Goal: Task Accomplishment & Management: Complete application form

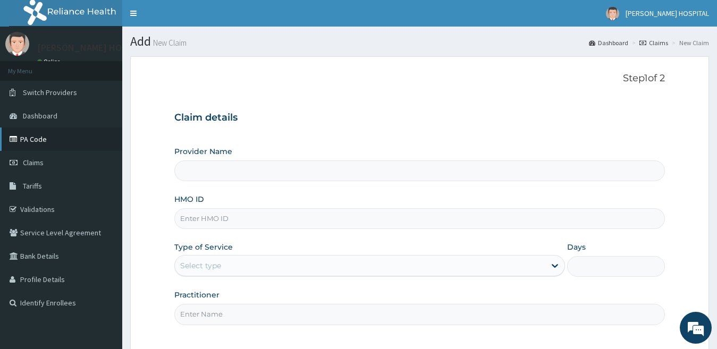
click at [35, 138] on link "PA Code" at bounding box center [61, 139] width 122 height 23
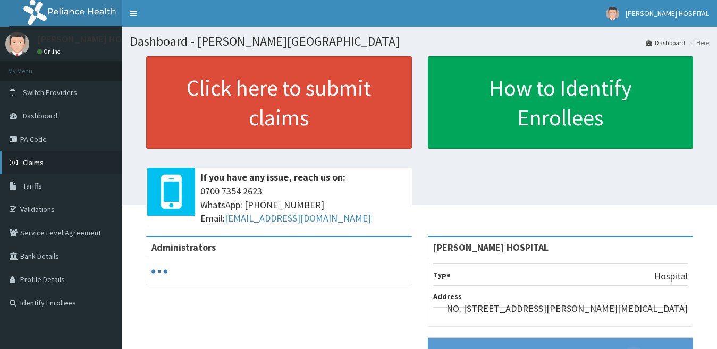
click at [49, 167] on link "Claims" at bounding box center [61, 162] width 122 height 23
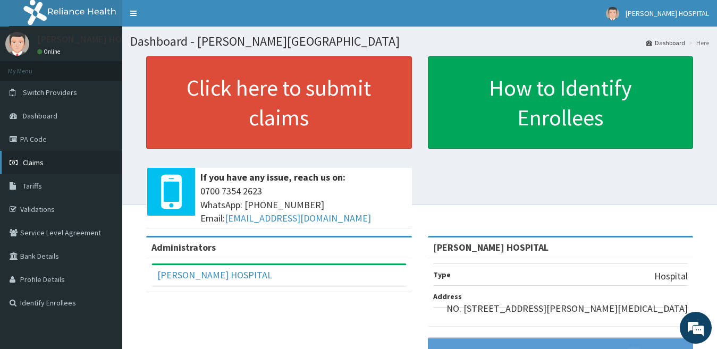
click at [44, 169] on link "Claims" at bounding box center [61, 162] width 122 height 23
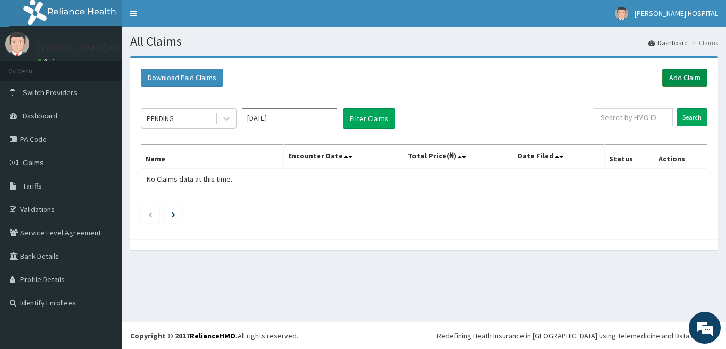
click at [690, 81] on link "Add Claim" at bounding box center [684, 78] width 45 height 18
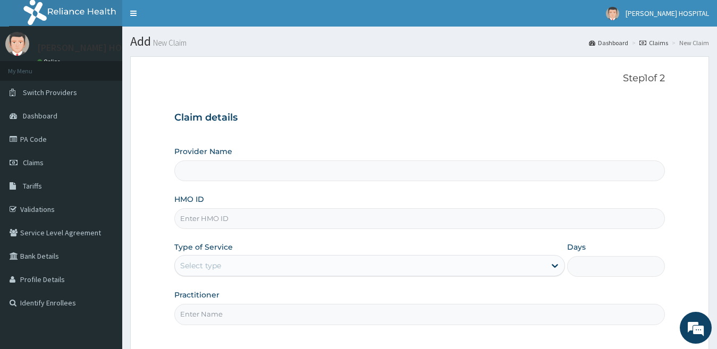
type input "[PERSON_NAME] HOSPITAL"
click at [254, 229] on input "HMO ID" at bounding box center [419, 218] width 491 height 21
paste input "MYD/10240/A"
type input "MYD/10240/A"
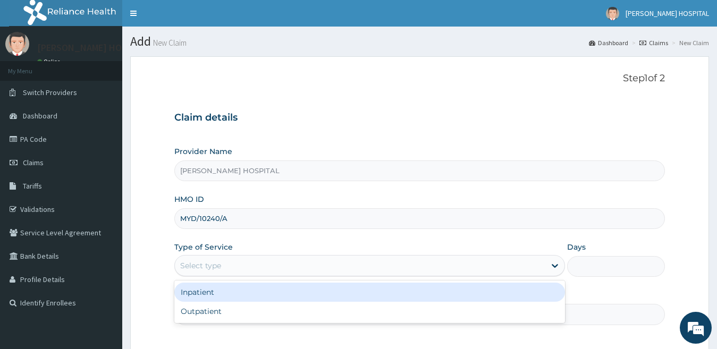
click at [231, 266] on div "Select type" at bounding box center [360, 265] width 371 height 17
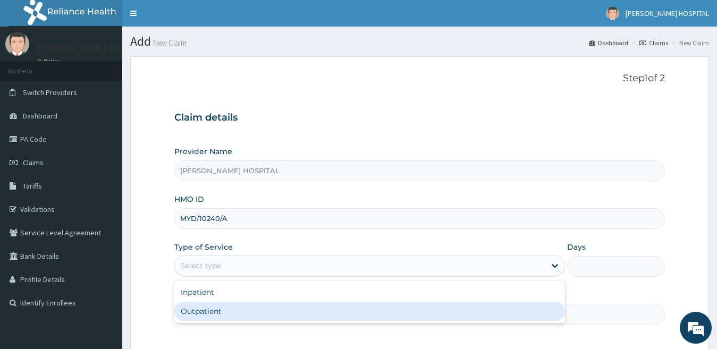
click at [220, 309] on div "Outpatient" at bounding box center [369, 311] width 391 height 19
type input "1"
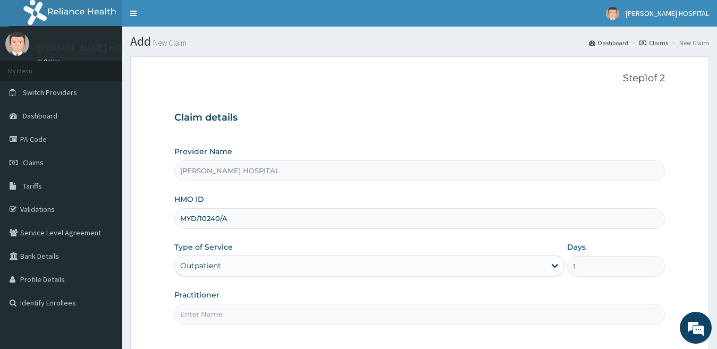
click at [218, 317] on input "Practitioner" at bounding box center [419, 314] width 491 height 21
click at [218, 317] on input "DR T" at bounding box center [419, 314] width 491 height 21
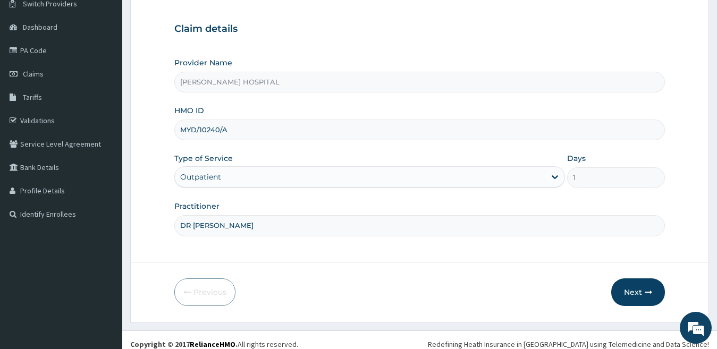
scroll to position [90, 0]
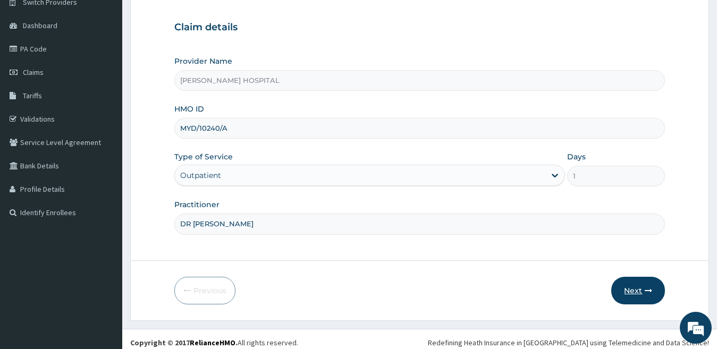
type input "DR T OKOYE"
click at [634, 287] on button "Next" at bounding box center [638, 291] width 54 height 28
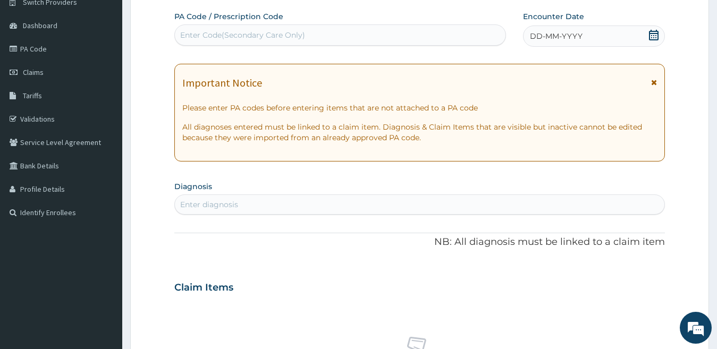
click at [655, 31] on icon at bounding box center [654, 35] width 10 height 11
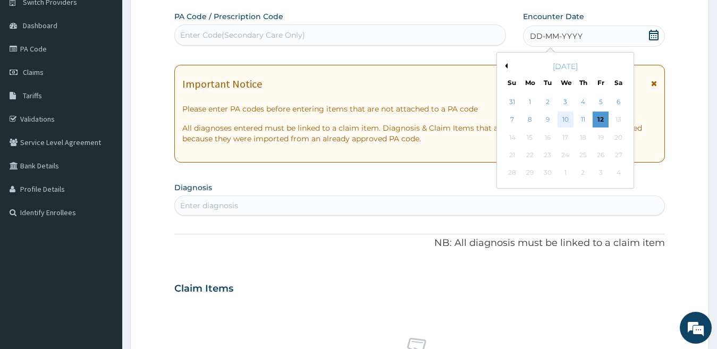
click at [564, 122] on div "10" at bounding box center [565, 120] width 16 height 16
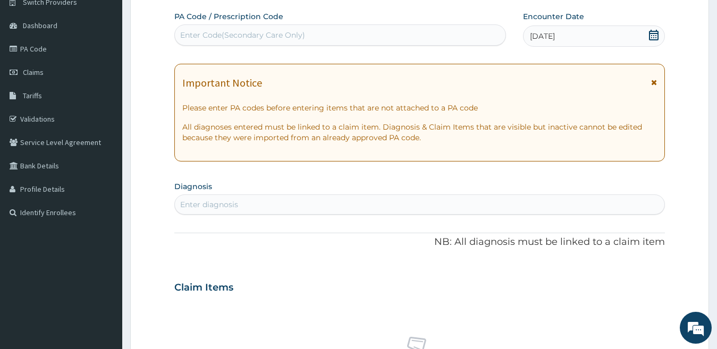
click at [656, 82] on icon at bounding box center [654, 82] width 6 height 7
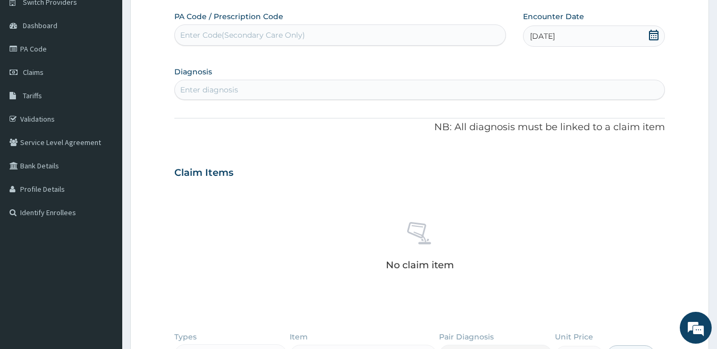
click at [353, 35] on div "Enter Code(Secondary Care Only)" at bounding box center [340, 35] width 331 height 17
paste input "PA/30278E"
type input "PA/30278E"
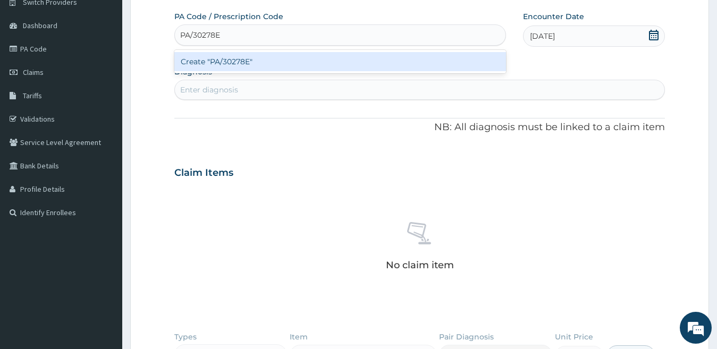
click at [352, 61] on div "Create "PA/30278E"" at bounding box center [340, 61] width 332 height 19
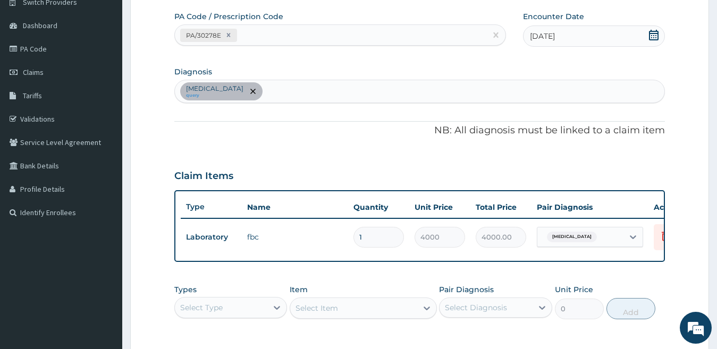
click at [298, 87] on div "Sepsis query" at bounding box center [420, 91] width 490 height 22
type input "MALA"
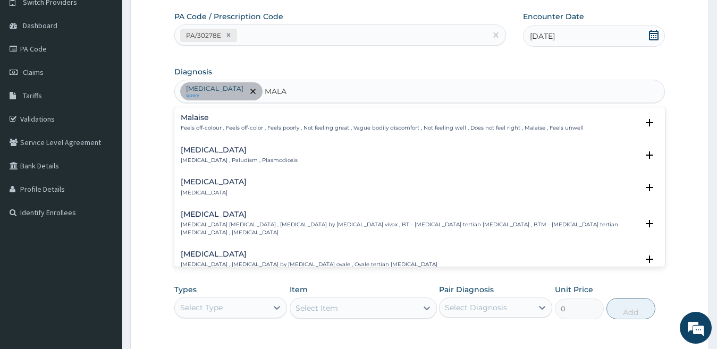
click at [253, 158] on p "Malaria , Paludism , Plasmodiosis" at bounding box center [239, 160] width 117 height 7
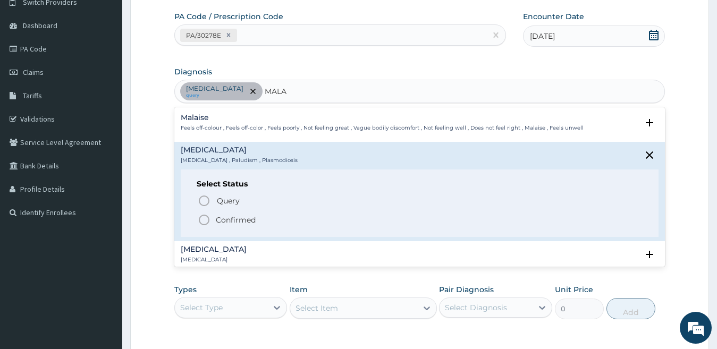
click at [208, 220] on icon "status option filled" at bounding box center [204, 220] width 13 height 13
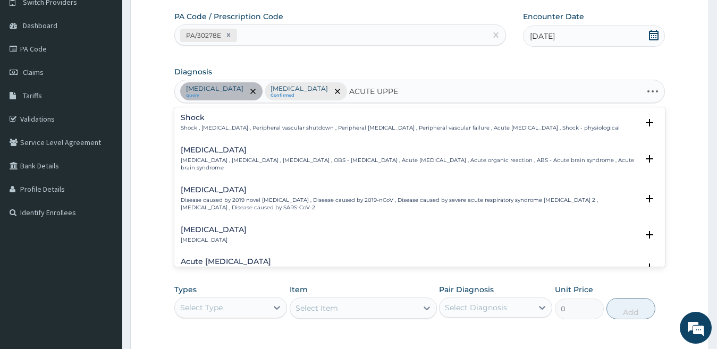
type input "ACUTE UPPER"
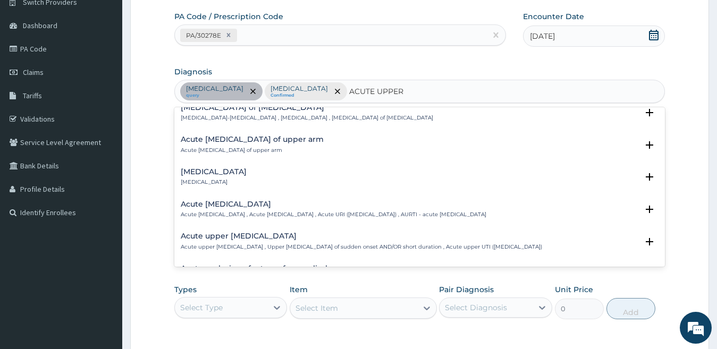
scroll to position [64, 0]
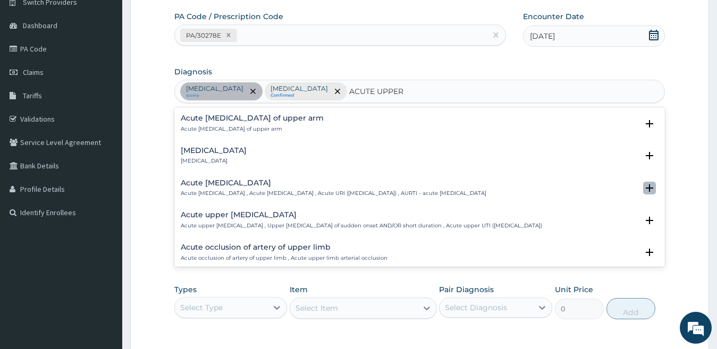
click at [646, 189] on icon "open select status" at bounding box center [649, 187] width 7 height 7
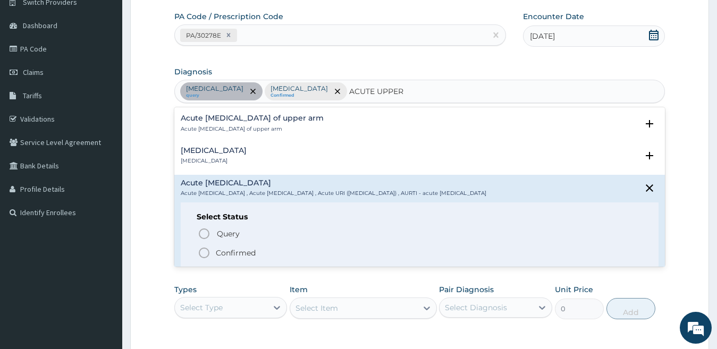
click at [206, 254] on icon "status option filled" at bounding box center [204, 253] width 13 height 13
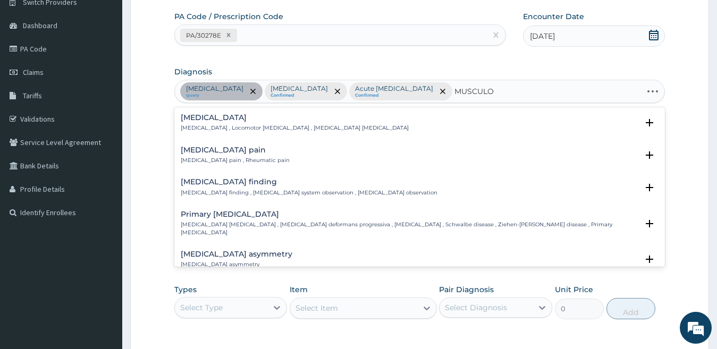
type input "MUSCULOS"
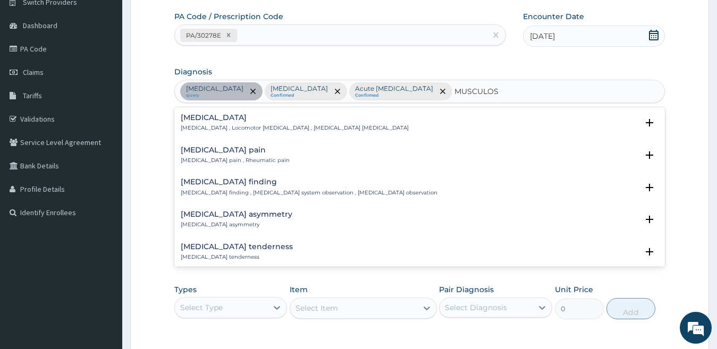
click at [325, 158] on div "Musculoskeletal pain Musculoskeletal pain , Rheumatic pain" at bounding box center [420, 155] width 478 height 19
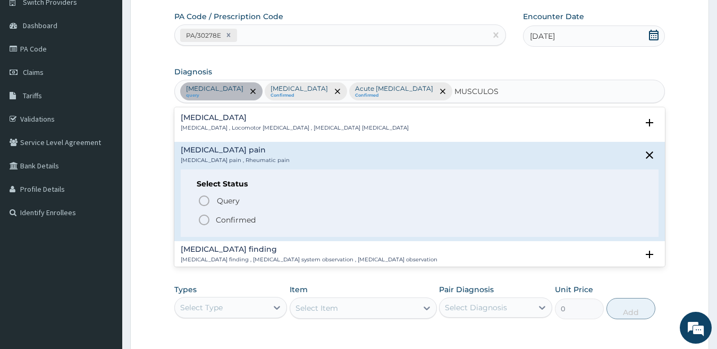
click at [209, 219] on circle "status option filled" at bounding box center [204, 220] width 10 height 10
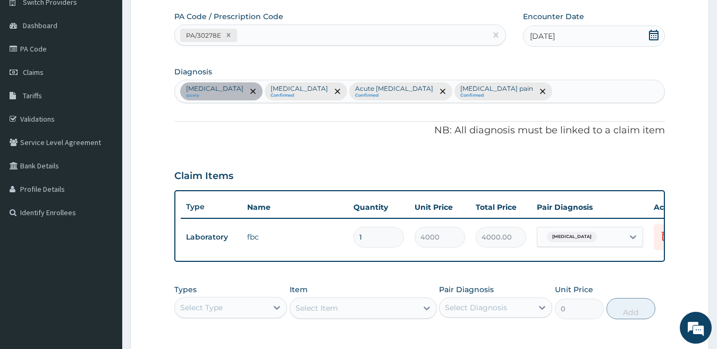
click at [254, 308] on div "Select Type" at bounding box center [221, 307] width 93 height 17
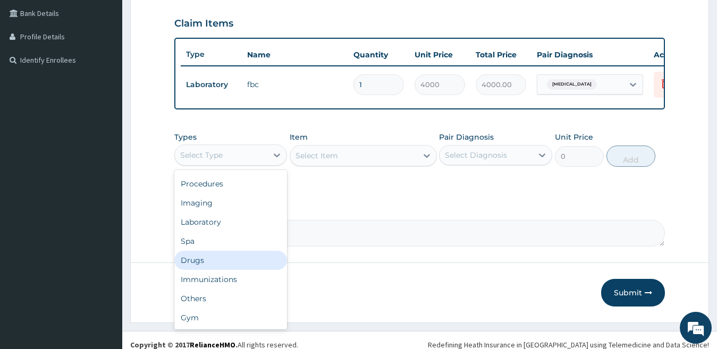
scroll to position [0, 0]
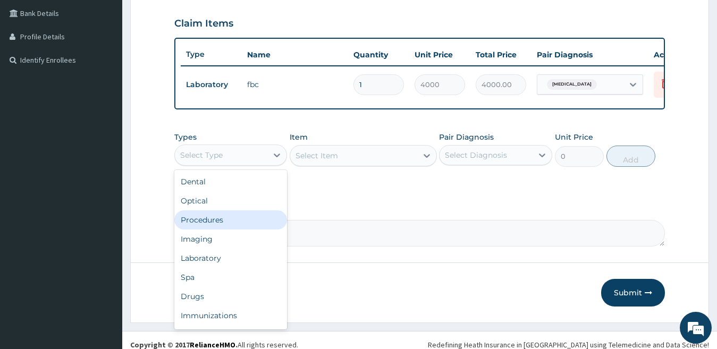
click at [248, 230] on div "Procedures" at bounding box center [230, 219] width 113 height 19
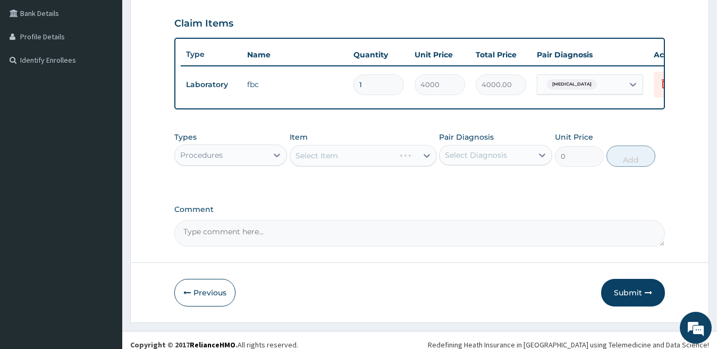
click at [326, 166] on div "Select Item" at bounding box center [363, 155] width 147 height 21
click at [325, 166] on div "Select Item" at bounding box center [363, 155] width 147 height 21
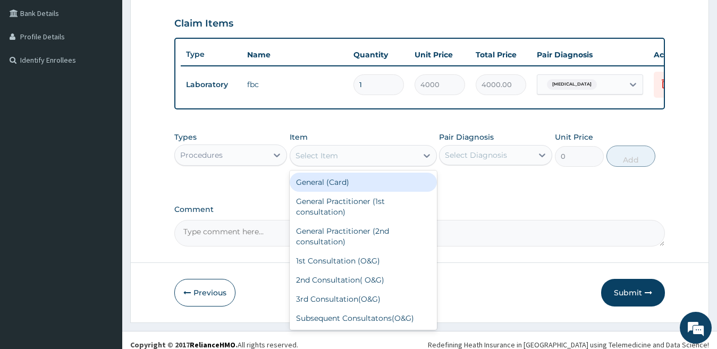
click at [363, 164] on div "Select Item" at bounding box center [353, 155] width 127 height 17
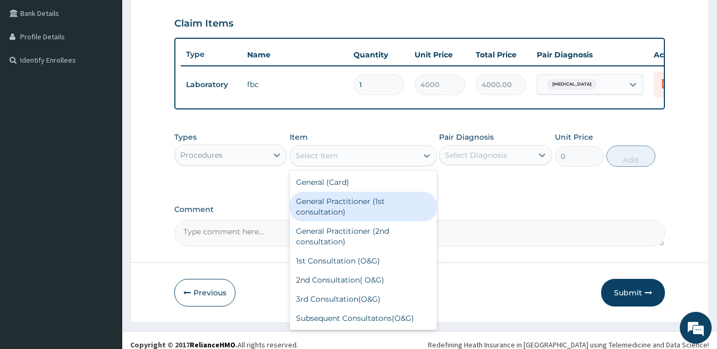
click at [365, 212] on div "General Practitioner (1st consultation)" at bounding box center [363, 207] width 147 height 30
type input "2500"
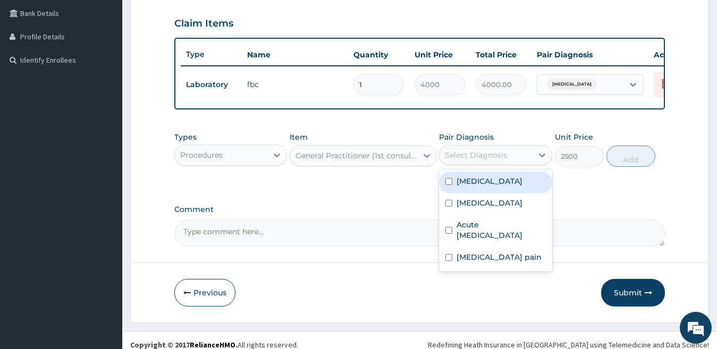
click at [494, 161] on div "Select Diagnosis" at bounding box center [476, 155] width 62 height 11
click at [474, 187] on label "Sepsis" at bounding box center [490, 181] width 66 height 11
checkbox input "true"
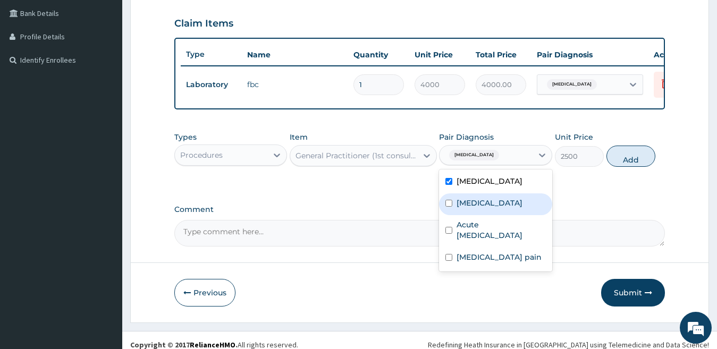
click at [475, 208] on label "Malaria" at bounding box center [490, 203] width 66 height 11
checkbox input "true"
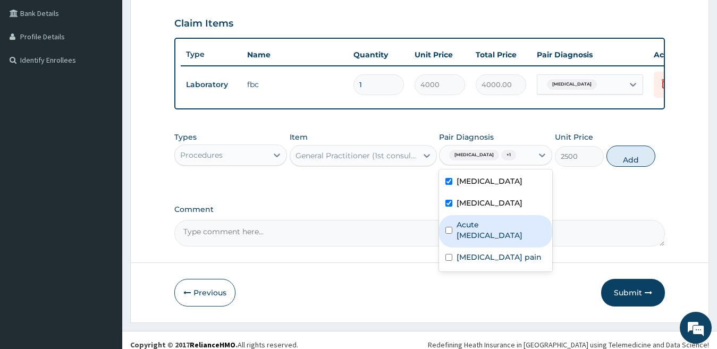
click at [478, 234] on label "Acute upper respiratory infection" at bounding box center [501, 230] width 89 height 21
checkbox input "true"
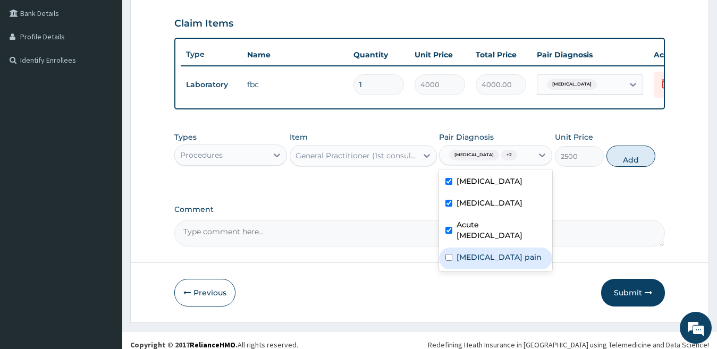
click at [481, 259] on div "Musculoskeletal pain" at bounding box center [495, 259] width 113 height 22
checkbox input "true"
click at [637, 164] on button "Add" at bounding box center [631, 156] width 49 height 21
type input "0"
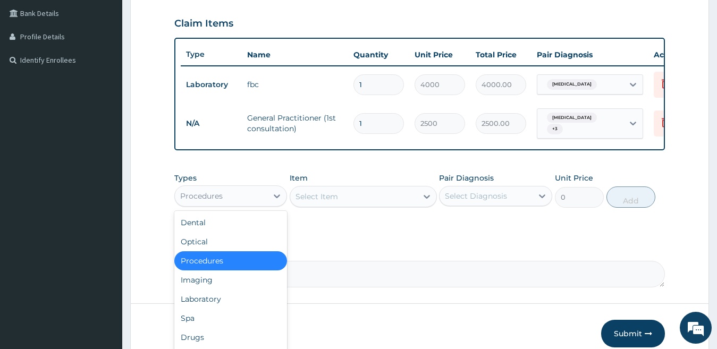
click at [256, 204] on div "Procedures" at bounding box center [221, 196] width 93 height 17
click at [233, 299] on div "Laboratory" at bounding box center [230, 299] width 113 height 19
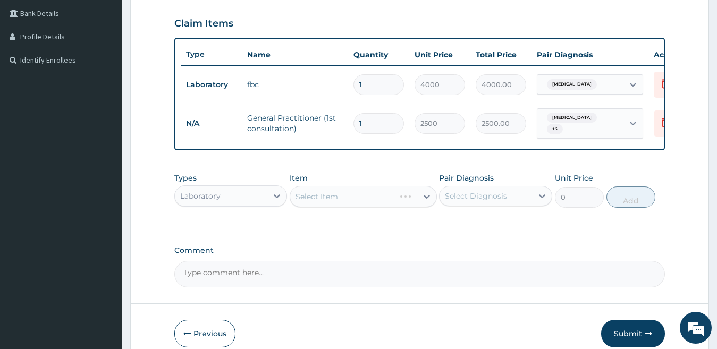
click at [346, 205] on div "Select Item" at bounding box center [363, 196] width 147 height 21
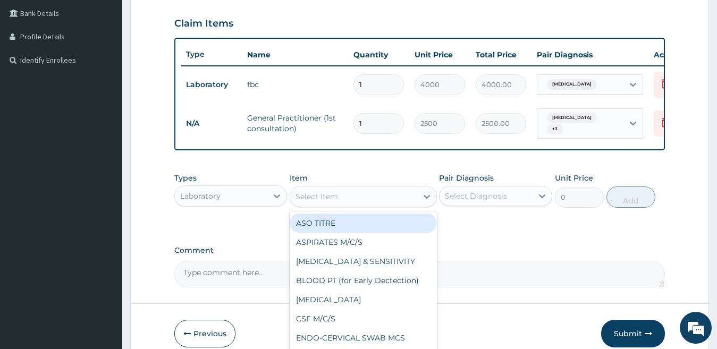
click at [346, 205] on div "Select Item" at bounding box center [353, 196] width 127 height 17
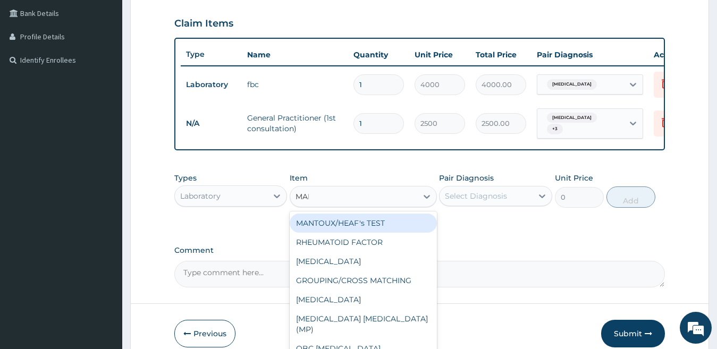
type input "MALA"
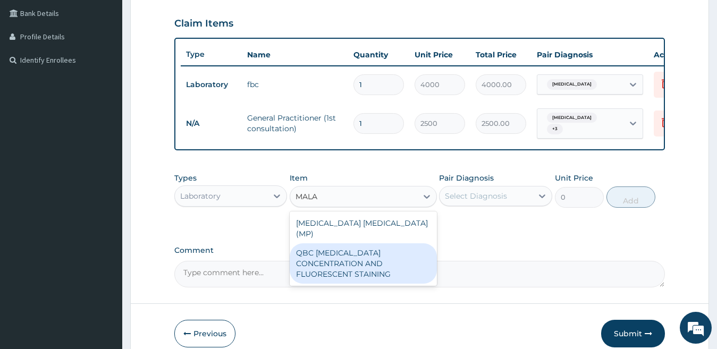
click at [369, 243] on div "QBC MALARIA CONCENTRATION AND FLUORESCENT STAINING" at bounding box center [363, 263] width 147 height 40
type input "3000"
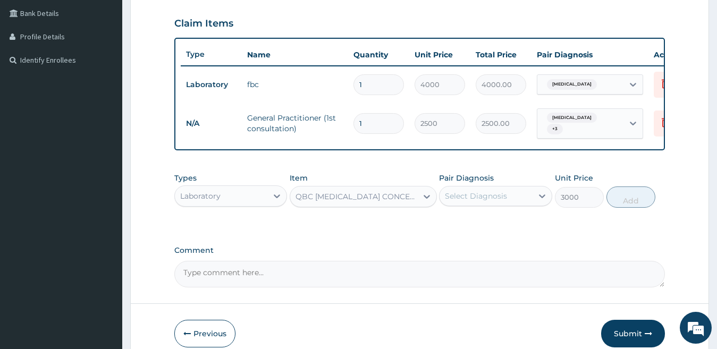
click at [362, 205] on div "QBC MALARIA CONCENTRATION AND FLUORESCENT STAINING" at bounding box center [353, 196] width 127 height 17
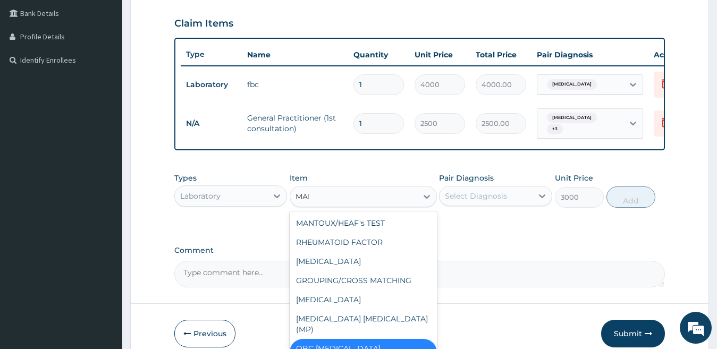
type input "MALA"
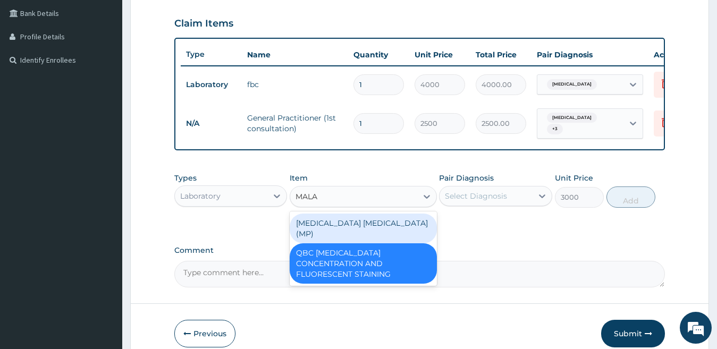
click at [358, 230] on div "MALARIA PARASITE (MP)" at bounding box center [363, 229] width 147 height 30
type input "1400"
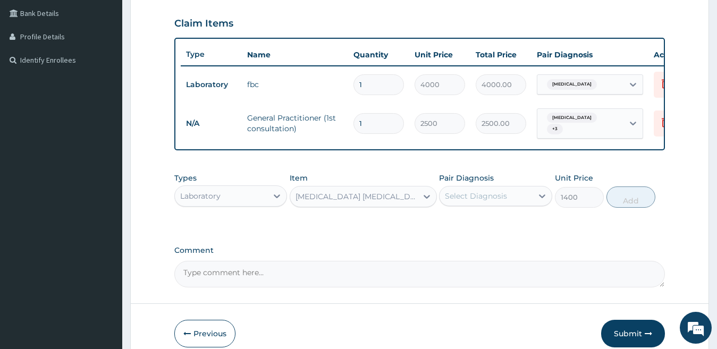
click at [490, 200] on div "Select Diagnosis" at bounding box center [476, 196] width 62 height 11
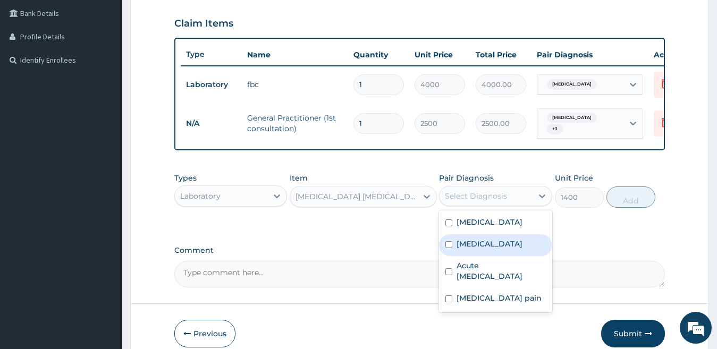
click at [465, 246] on label "Malaria" at bounding box center [490, 244] width 66 height 11
checkbox input "true"
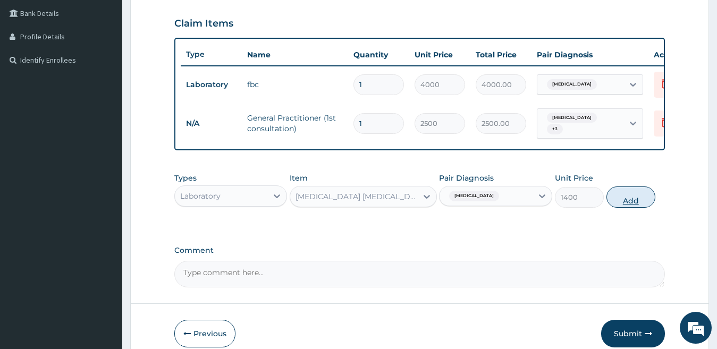
click at [633, 203] on button "Add" at bounding box center [631, 197] width 49 height 21
type input "0"
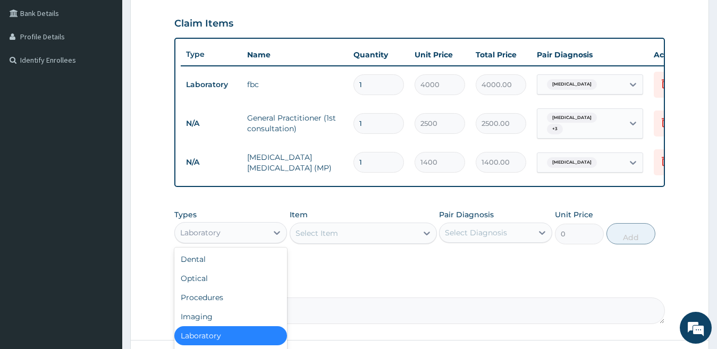
click at [252, 233] on div "Laboratory" at bounding box center [221, 232] width 93 height 17
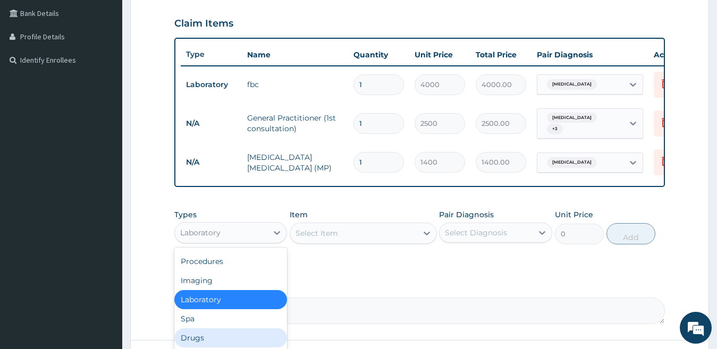
click at [225, 343] on div "Drugs" at bounding box center [230, 338] width 113 height 19
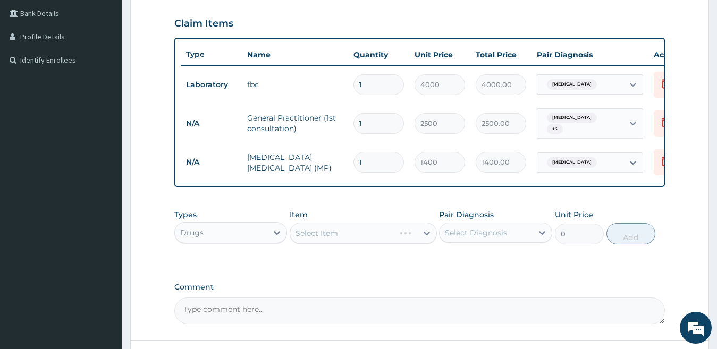
click at [327, 244] on div "Select Item" at bounding box center [363, 233] width 147 height 21
click at [332, 240] on div "Select Item" at bounding box center [363, 233] width 147 height 21
click at [332, 239] on div "Select Item" at bounding box center [317, 233] width 43 height 11
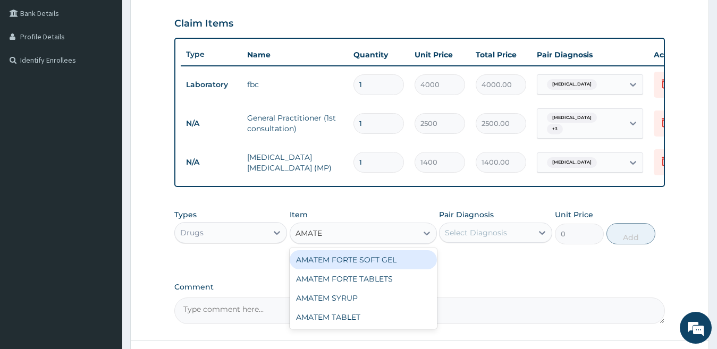
type input "AMATEM"
click at [379, 266] on div "AMATEM FORTE SOFT GEL" at bounding box center [363, 259] width 147 height 19
type input "277.2"
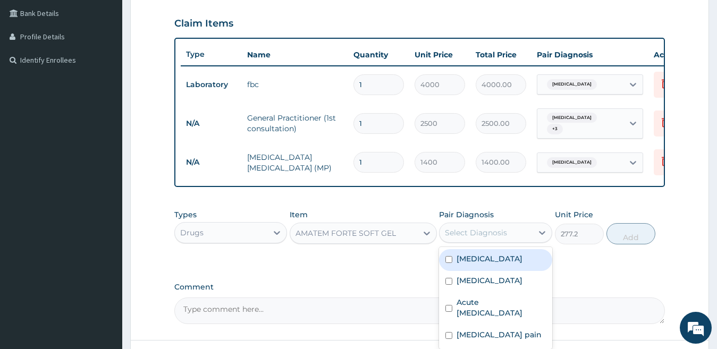
click at [487, 232] on div "Select Diagnosis" at bounding box center [476, 233] width 62 height 11
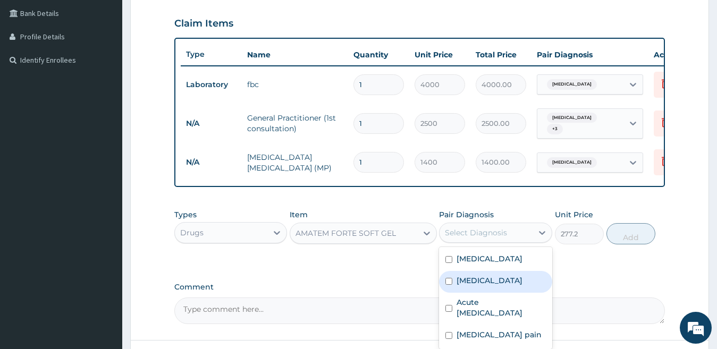
click at [469, 286] on label "Malaria" at bounding box center [490, 280] width 66 height 11
checkbox input "true"
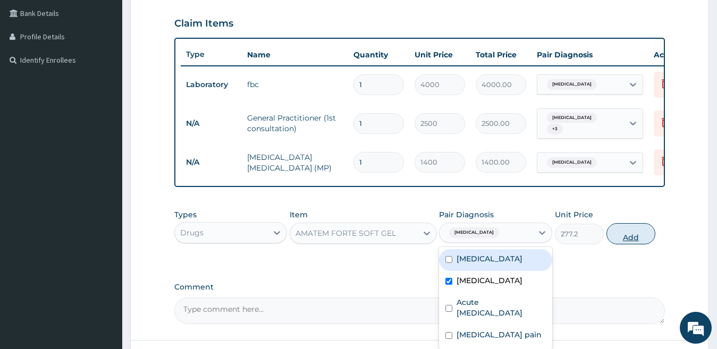
click at [619, 245] on button "Add" at bounding box center [631, 233] width 49 height 21
type input "0"
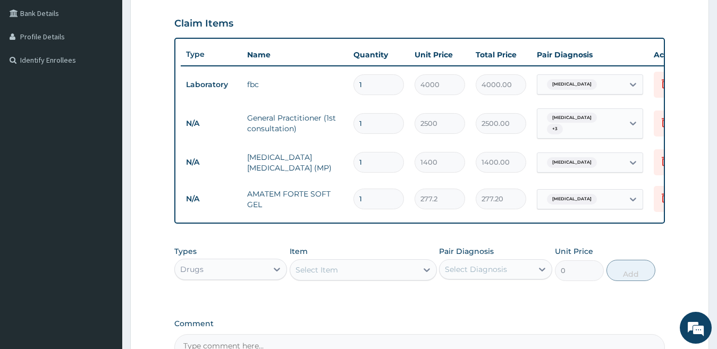
type input "0.00"
type input "6"
type input "1663.20"
type input "6"
drag, startPoint x: 483, startPoint y: 193, endPoint x: 505, endPoint y: 195, distance: 21.9
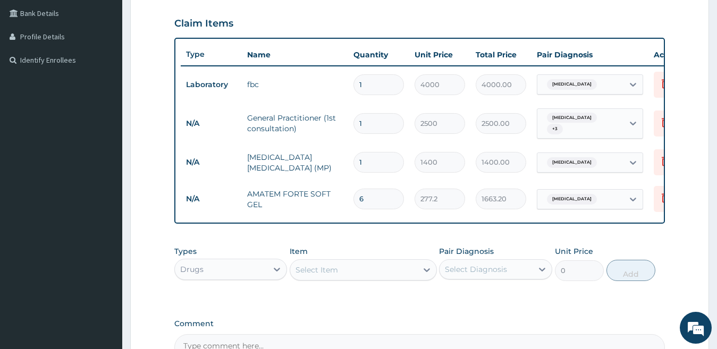
click at [505, 195] on input "1663.20" at bounding box center [501, 199] width 50 height 21
drag, startPoint x: 483, startPoint y: 196, endPoint x: 529, endPoint y: 196, distance: 46.2
click at [529, 196] on td "1663.20" at bounding box center [500, 198] width 61 height 31
click at [499, 195] on input "1663.20" at bounding box center [501, 199] width 50 height 21
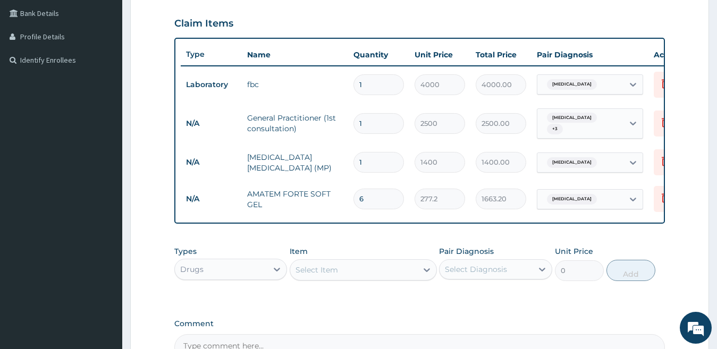
drag, startPoint x: 480, startPoint y: 197, endPoint x: 511, endPoint y: 198, distance: 30.8
click at [511, 198] on input "1663.20" at bounding box center [501, 199] width 50 height 21
click at [342, 279] on div "Select Item" at bounding box center [353, 270] width 127 height 17
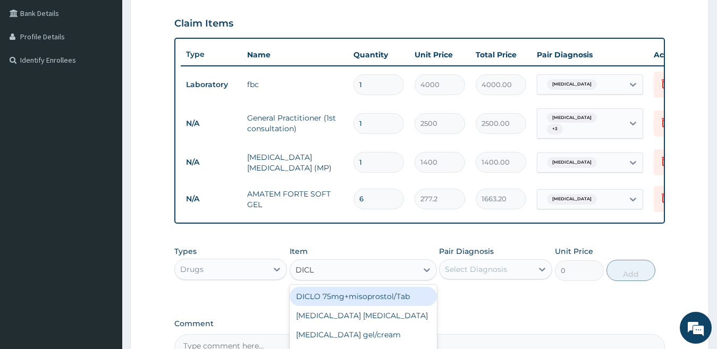
type input "DICLO"
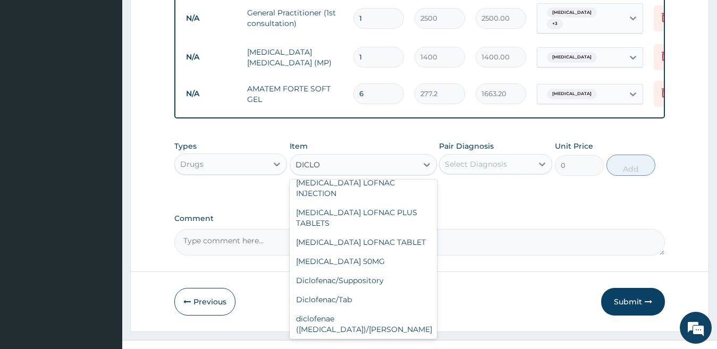
scroll to position [86, 0]
click at [372, 293] on div "Diclofenac/Tab" at bounding box center [363, 298] width 147 height 19
type input "38"
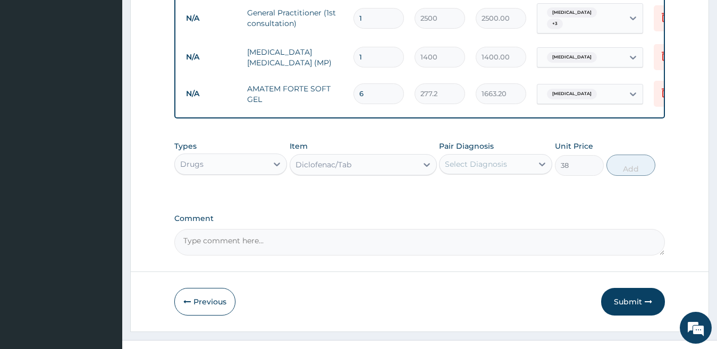
click at [381, 164] on div "Diclofenac/Tab" at bounding box center [353, 164] width 127 height 17
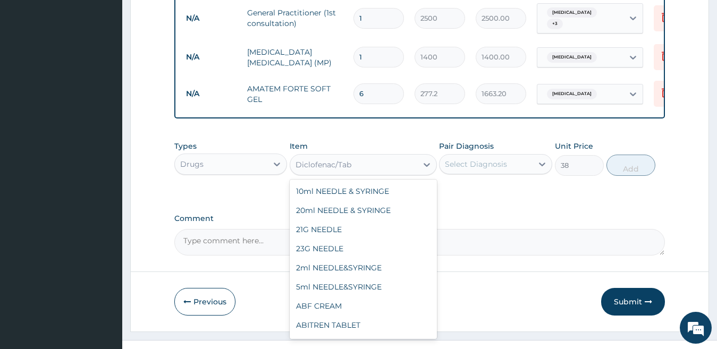
scroll to position [11073, 0]
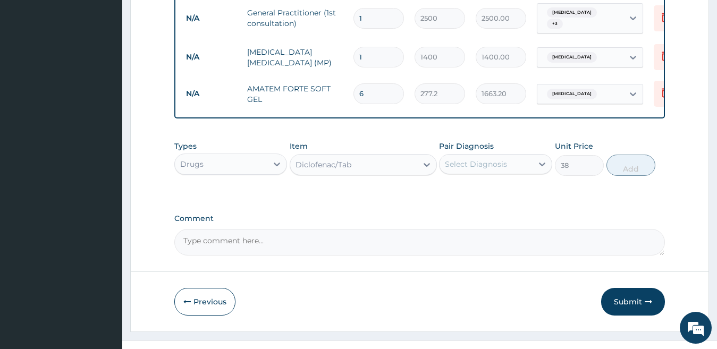
click at [381, 164] on div "Diclofenac/Tab" at bounding box center [353, 164] width 127 height 17
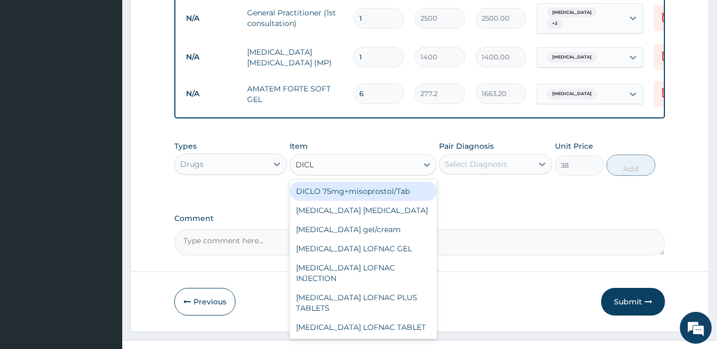
type input "DICLO"
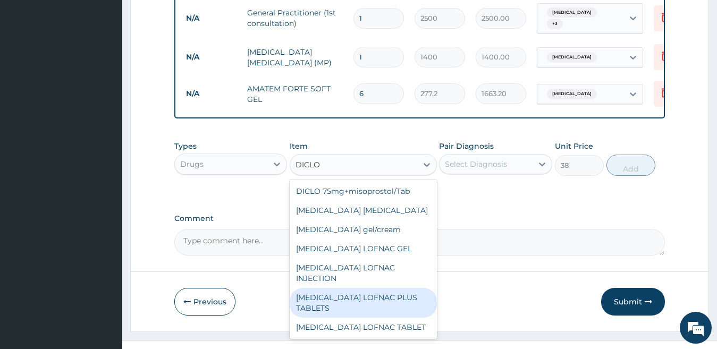
click at [384, 299] on div "Diclofenac LOFNAC PLUS TABLETS" at bounding box center [363, 303] width 147 height 30
type input "189"
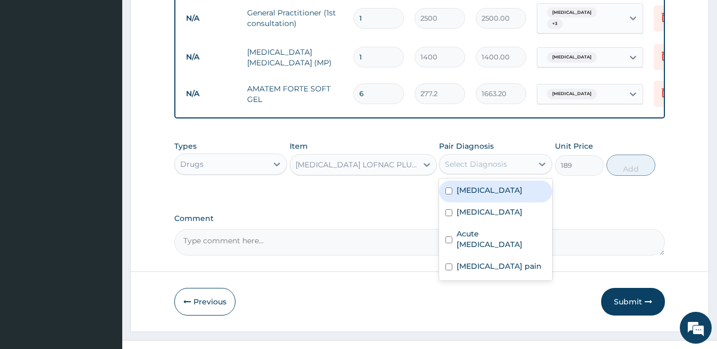
click at [471, 173] on div "Select Diagnosis" at bounding box center [486, 164] width 93 height 17
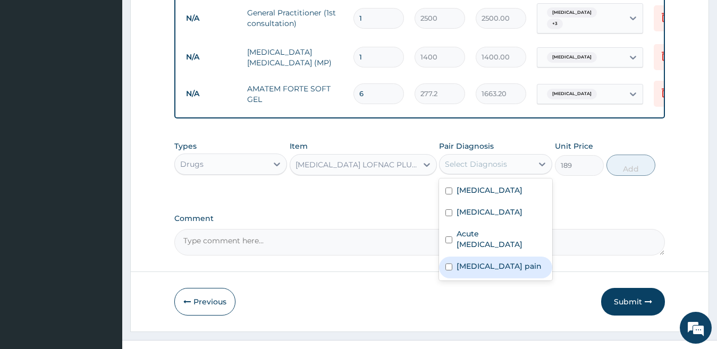
click at [455, 267] on div "Musculoskeletal pain" at bounding box center [495, 268] width 113 height 22
checkbox input "true"
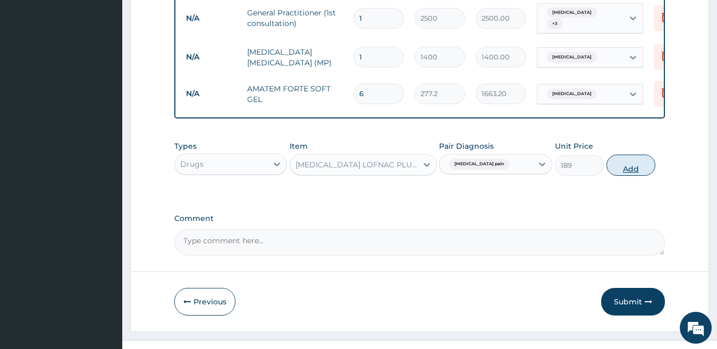
click at [631, 173] on button "Add" at bounding box center [631, 165] width 49 height 21
type input "0"
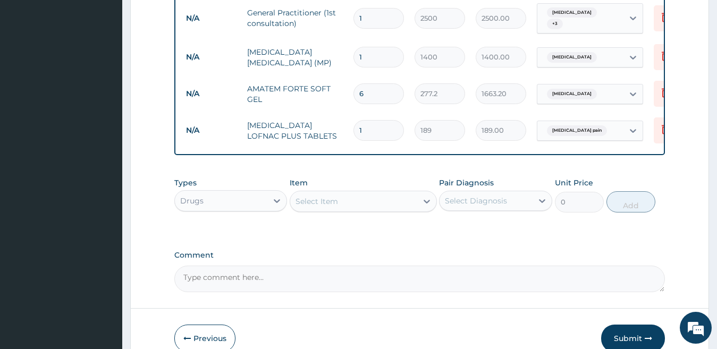
type input "10"
type input "1890.00"
type input "10"
click at [493, 142] on tr "N/A Diclofenac LOFNAC PLUS TABLETS 10 189 1890.00 Musculoskeletal pain Delete" at bounding box center [441, 130] width 521 height 37
click at [336, 197] on div "Select Item" at bounding box center [353, 201] width 127 height 17
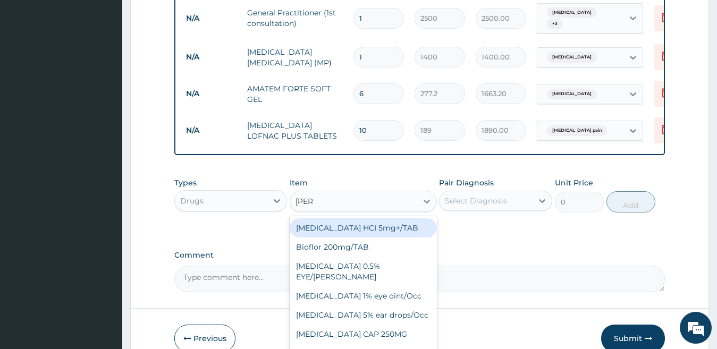
type input "LORAT"
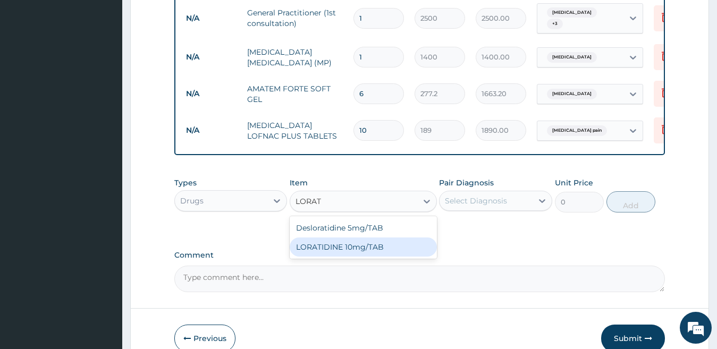
click at [358, 252] on div "LORATIDINE 10mg/TAB" at bounding box center [363, 247] width 147 height 19
type input "28"
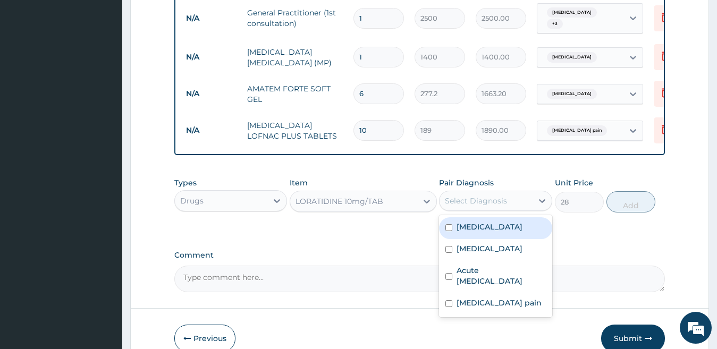
click at [492, 206] on div "Select Diagnosis" at bounding box center [476, 201] width 62 height 11
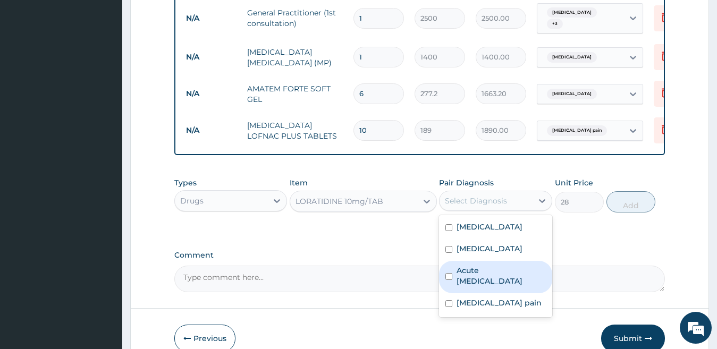
click at [457, 287] on label "Acute upper respiratory infection" at bounding box center [501, 275] width 89 height 21
checkbox input "true"
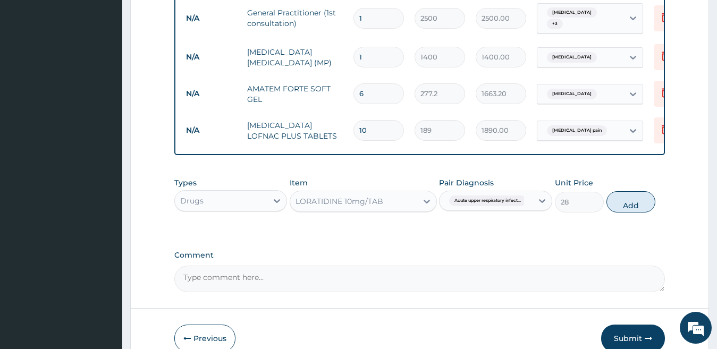
click at [626, 217] on div "Types Drugs Item LORATIDINE 10mg/TAB Pair Diagnosis Acute upper respiratory inf…" at bounding box center [419, 195] width 491 height 46
click at [635, 211] on button "Add" at bounding box center [631, 201] width 49 height 21
type input "0"
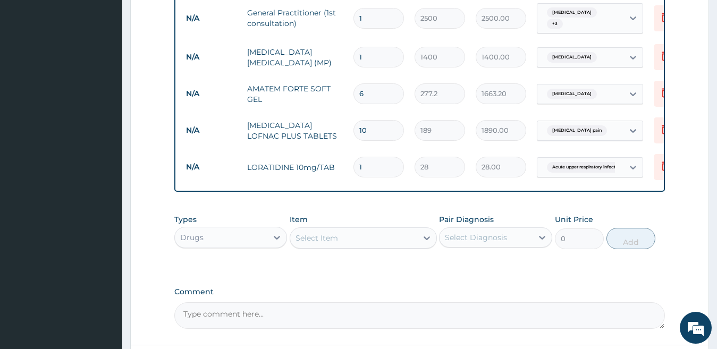
type input "0.00"
type input "5"
type input "140.00"
type input "5"
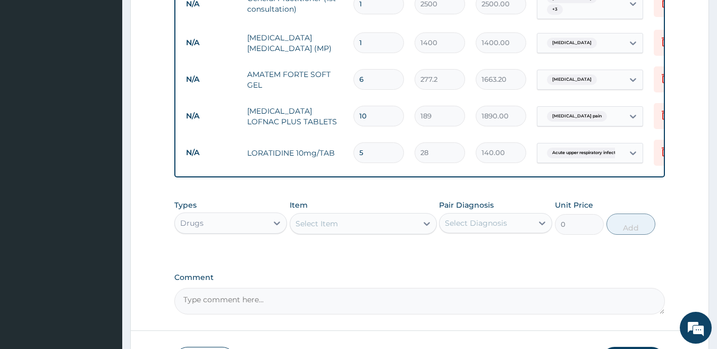
scroll to position [444, 0]
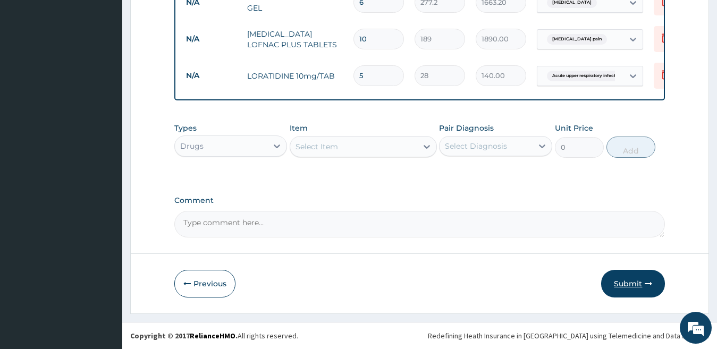
click at [637, 283] on button "Submit" at bounding box center [633, 284] width 64 height 28
